Goal: Task Accomplishment & Management: Manage account settings

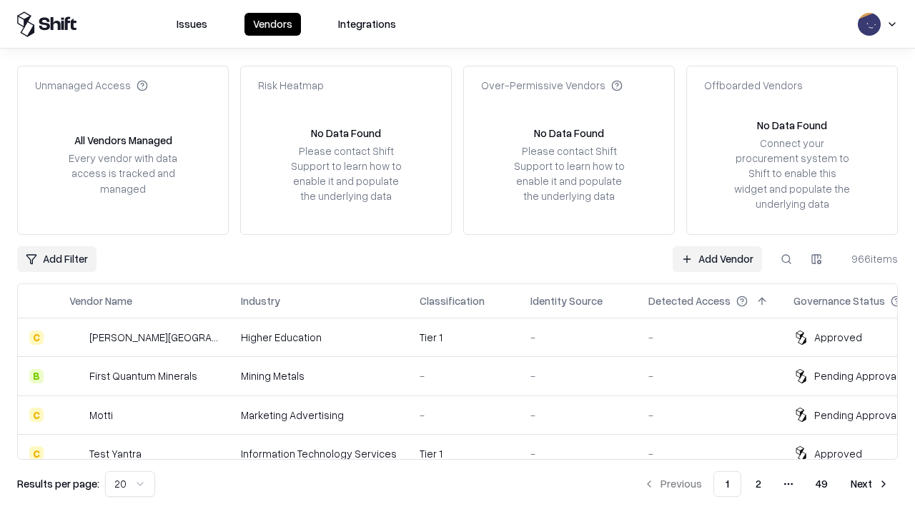
click at [717, 259] on link "Add Vendor" at bounding box center [716, 260] width 89 height 26
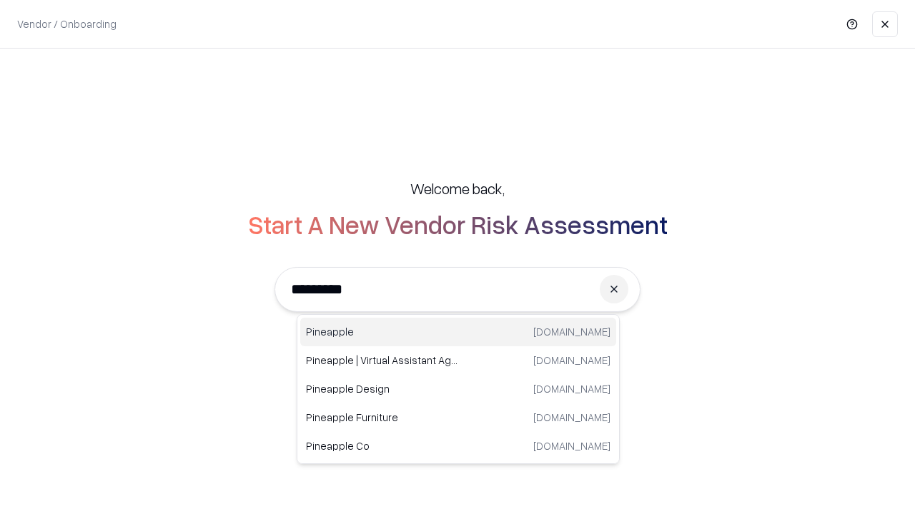
click at [458, 332] on div "Pineapple pineappleenergy.com" at bounding box center [458, 332] width 316 height 29
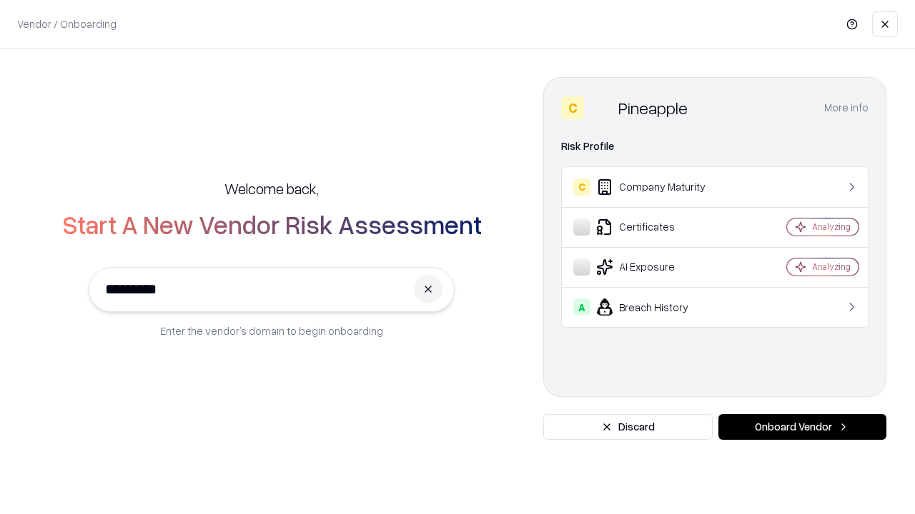
type input "*********"
click at [802, 427] on button "Onboard Vendor" at bounding box center [802, 427] width 168 height 26
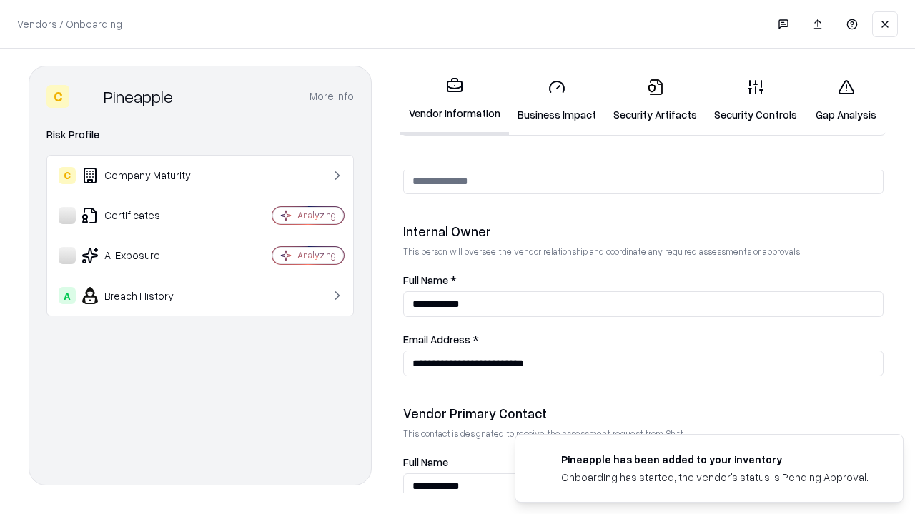
scroll to position [740, 0]
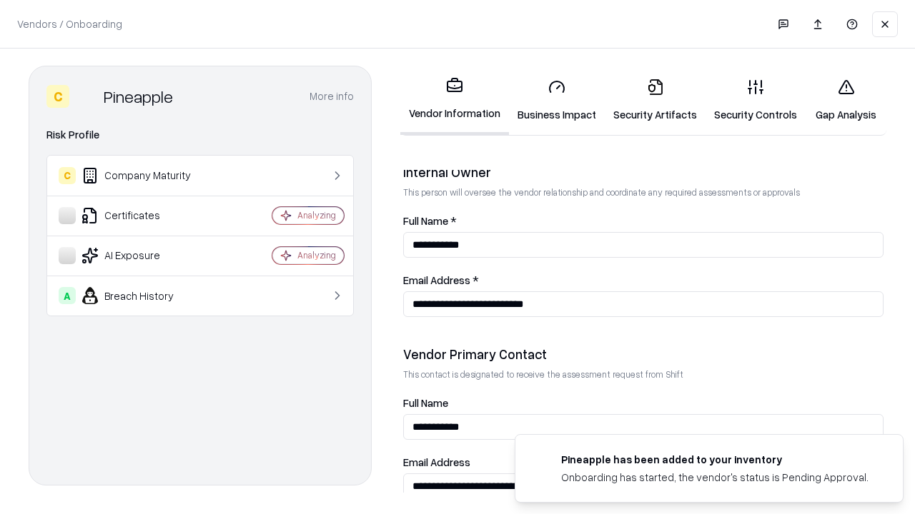
click at [557, 100] on link "Business Impact" at bounding box center [557, 100] width 96 height 66
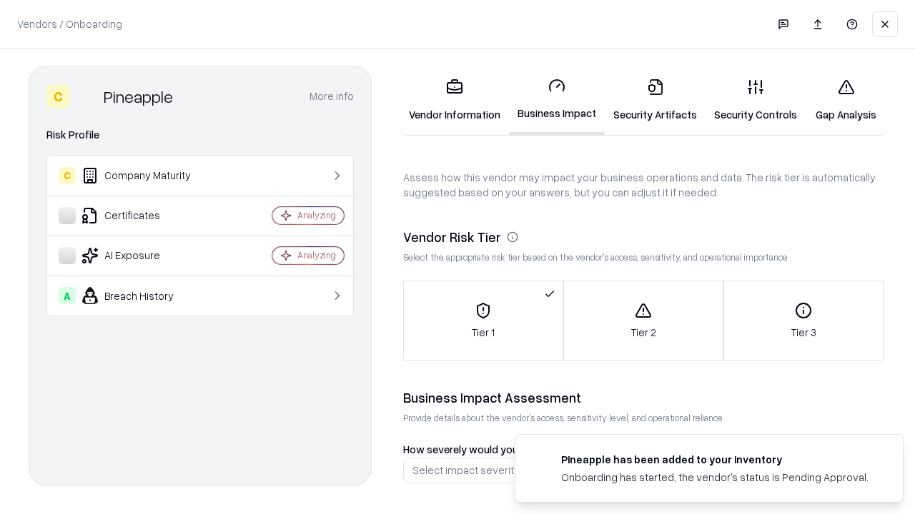
click at [655, 100] on link "Security Artifacts" at bounding box center [655, 100] width 101 height 66
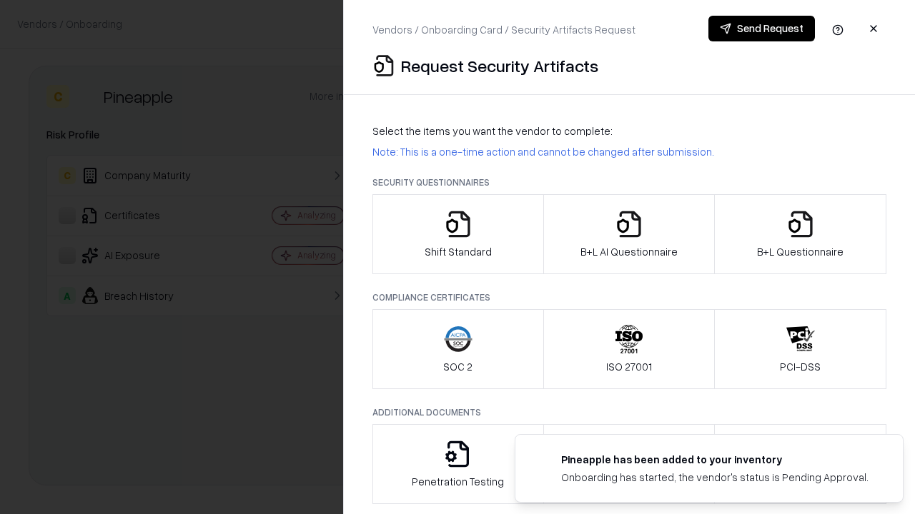
click at [457, 234] on icon "button" at bounding box center [458, 224] width 29 height 29
click at [761, 29] on button "Send Request" at bounding box center [761, 29] width 106 height 26
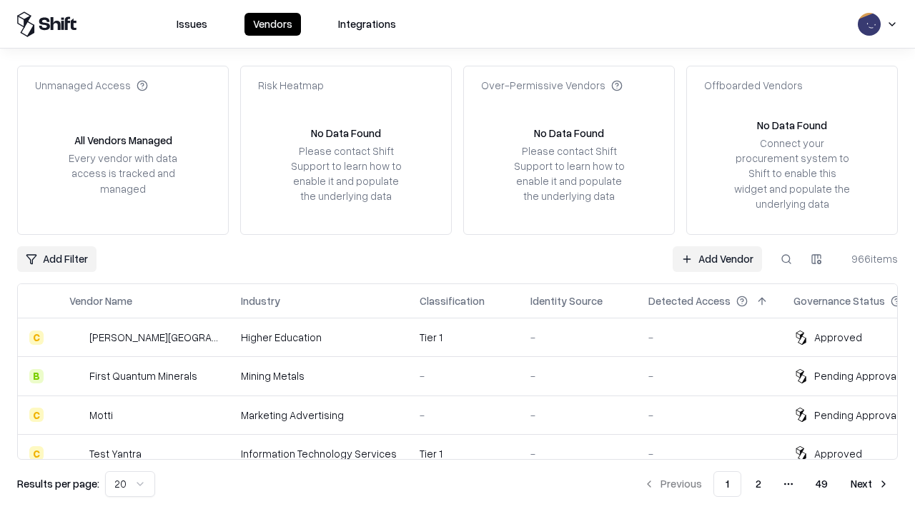
click at [786, 259] on button at bounding box center [786, 260] width 26 height 26
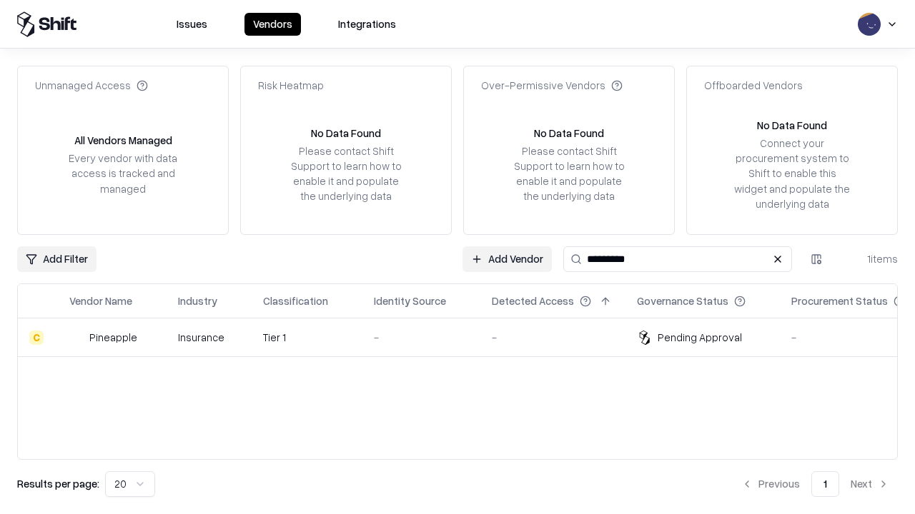
type input "*********"
click at [466, 337] on div "-" at bounding box center [421, 337] width 95 height 15
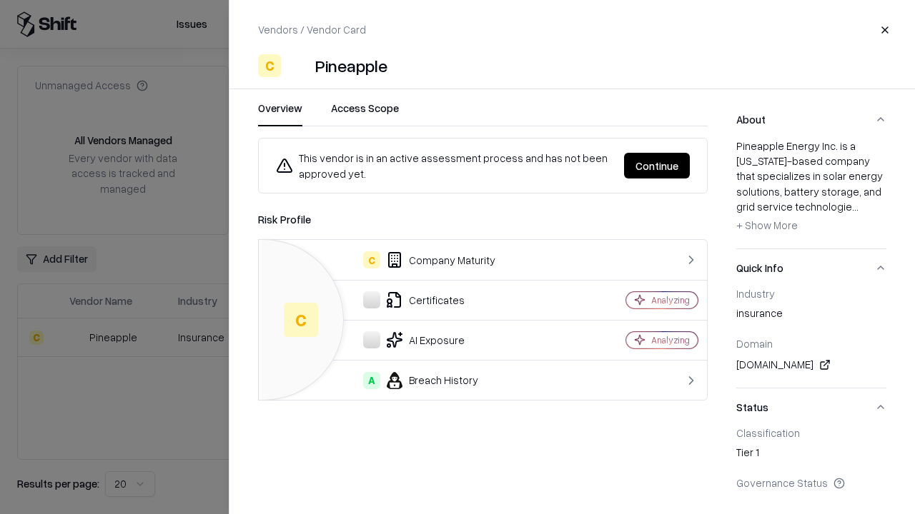
click at [657, 166] on button "Continue" at bounding box center [657, 166] width 66 height 26
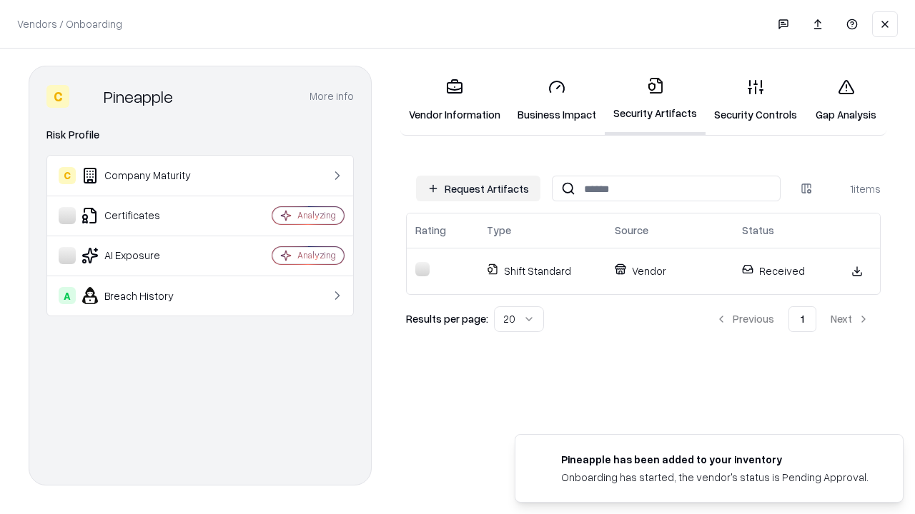
click at [845, 100] on link "Gap Analysis" at bounding box center [845, 100] width 81 height 66
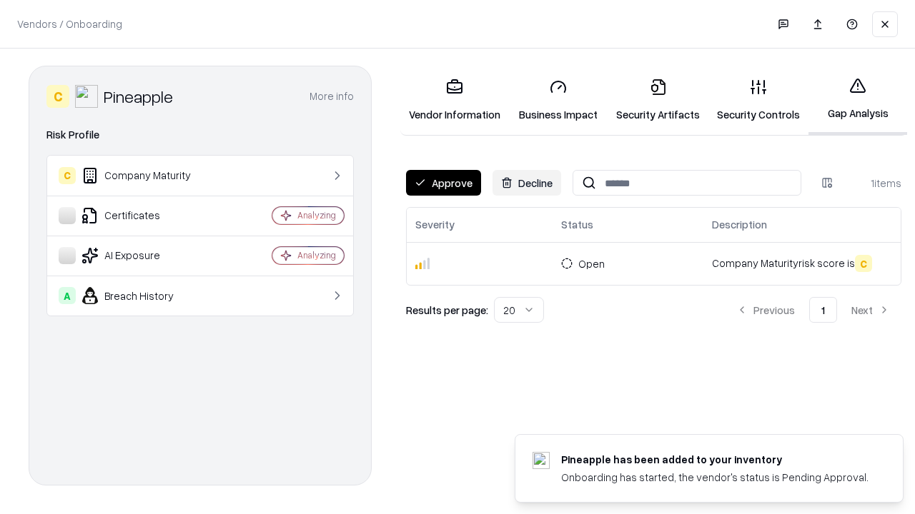
click at [443, 183] on button "Approve" at bounding box center [443, 183] width 75 height 26
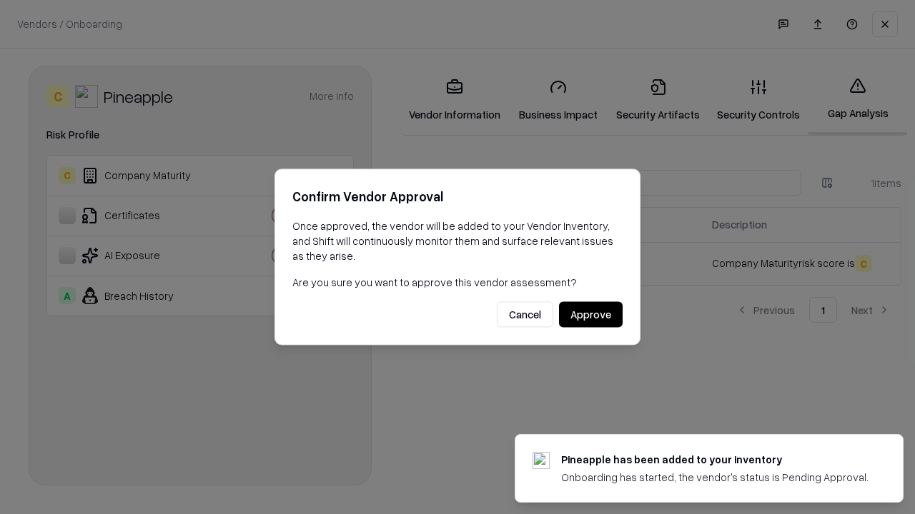
click at [590, 314] on button "Approve" at bounding box center [591, 315] width 64 height 26
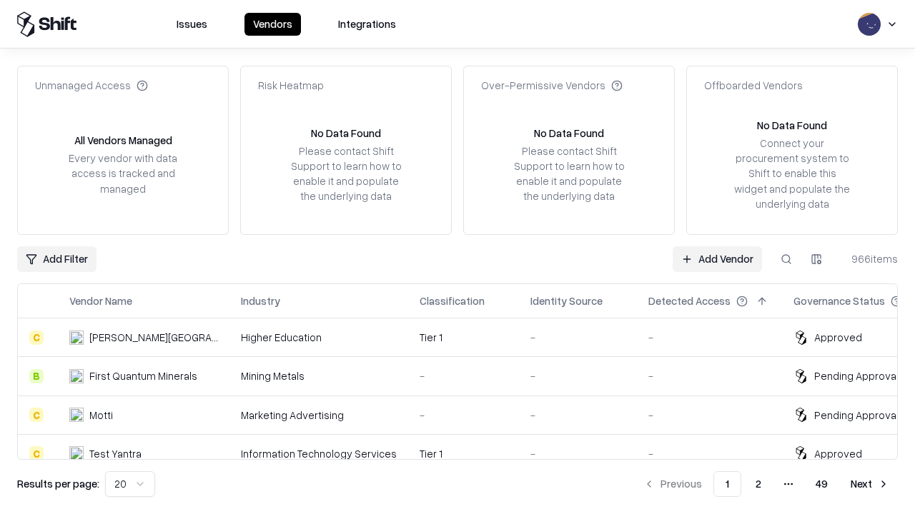
type input "*********"
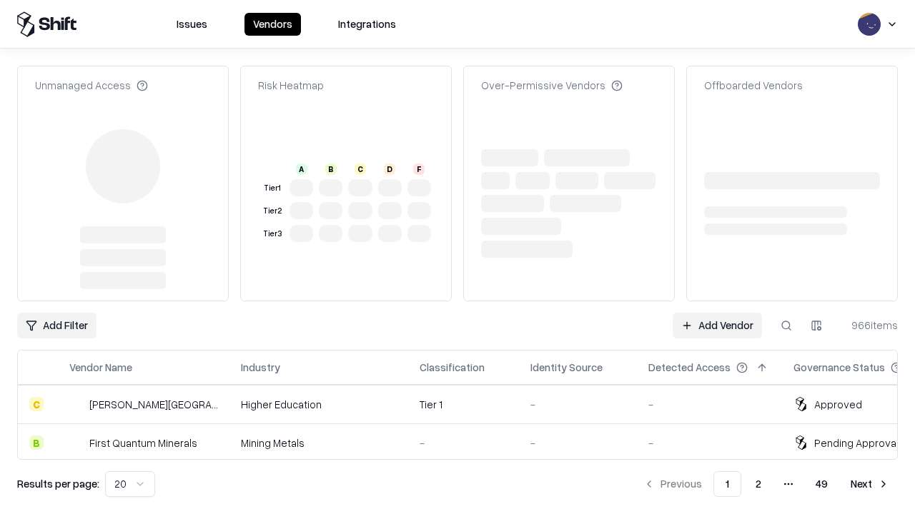
click at [717, 313] on link "Add Vendor" at bounding box center [716, 326] width 89 height 26
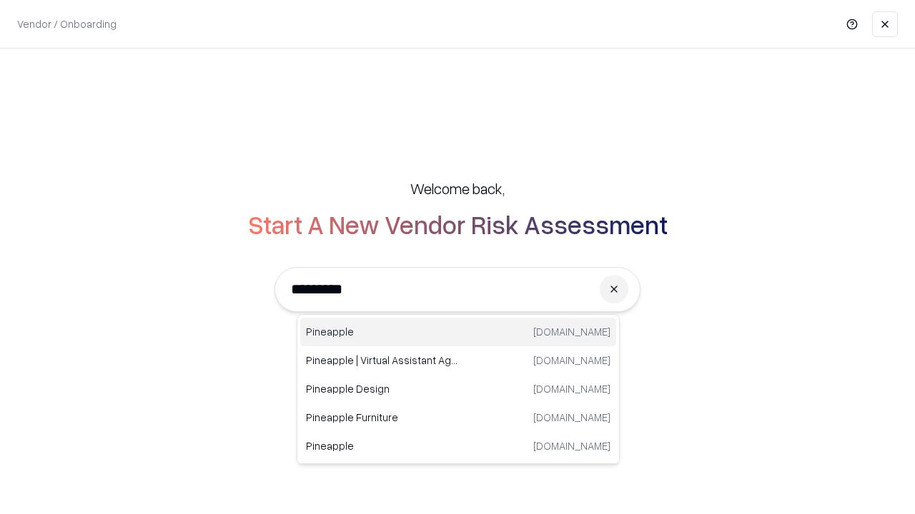
click at [458, 332] on div "Pineapple pineappleenergy.com" at bounding box center [458, 332] width 316 height 29
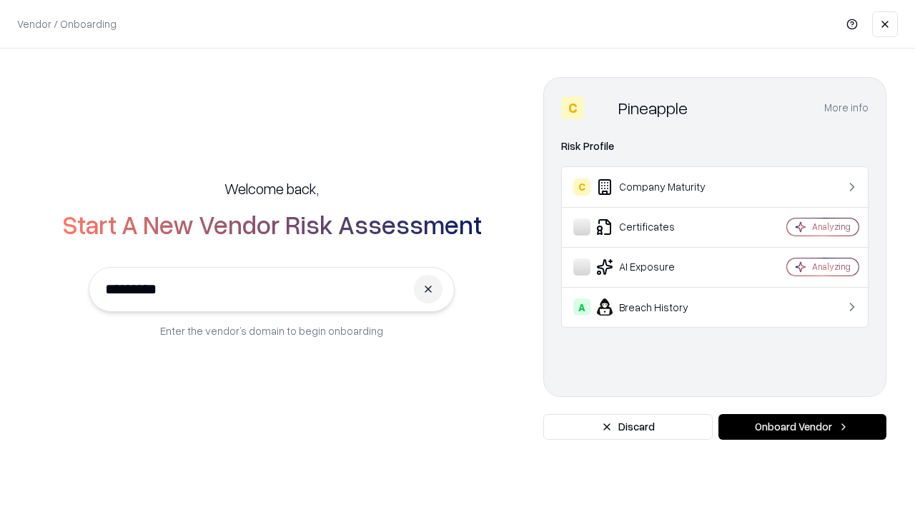
type input "*********"
click at [802, 427] on button "Onboard Vendor" at bounding box center [802, 427] width 168 height 26
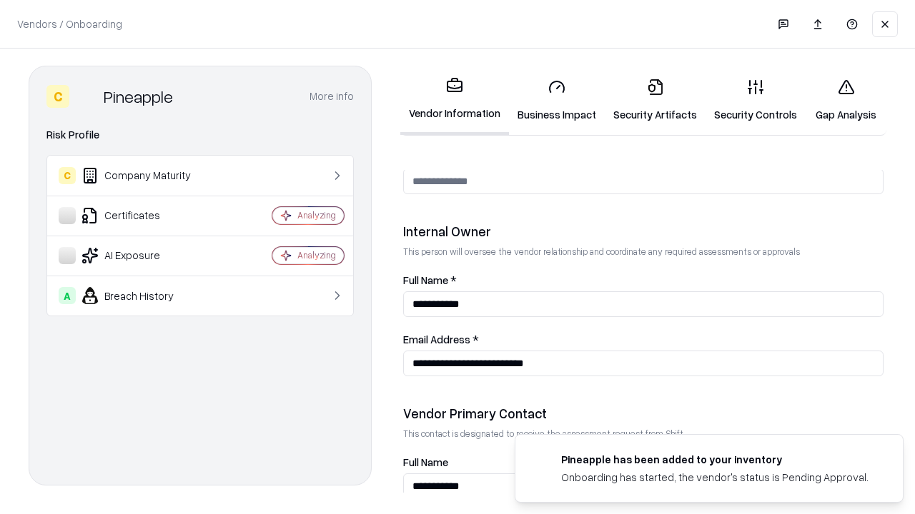
scroll to position [740, 0]
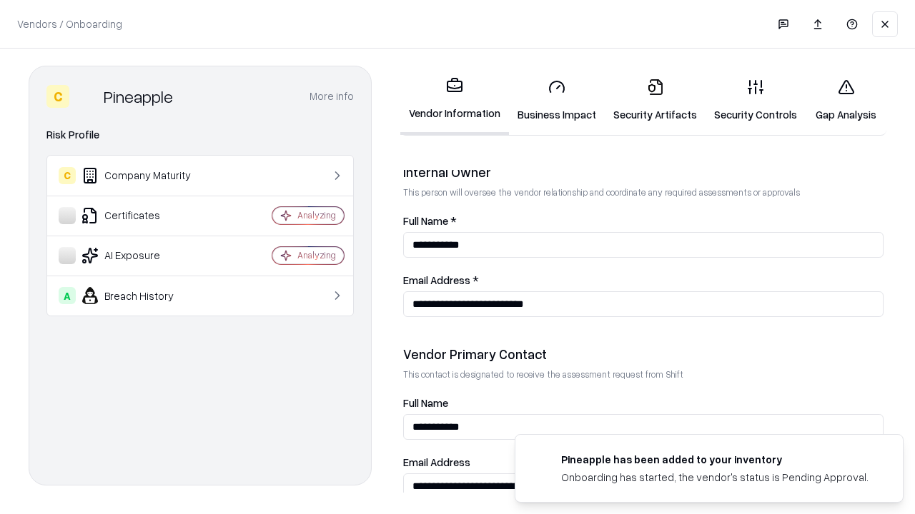
click at [845, 100] on link "Gap Analysis" at bounding box center [845, 100] width 81 height 66
